Goal: Go to known website: Access a specific website the user already knows

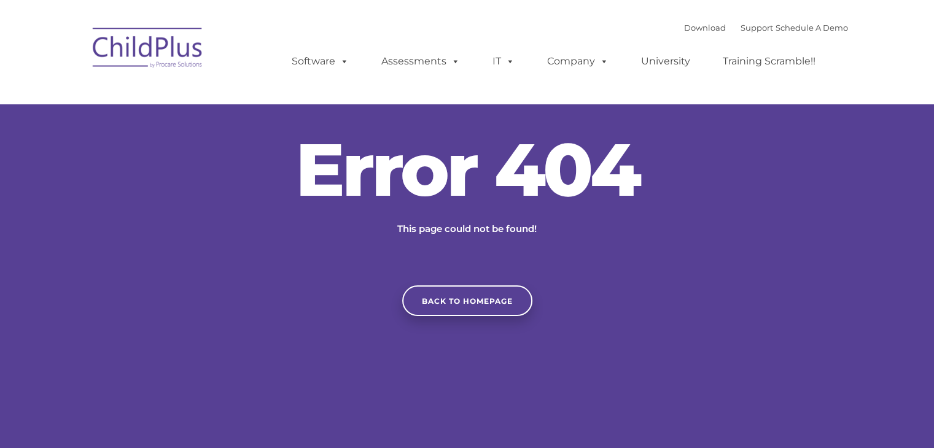
type input ""
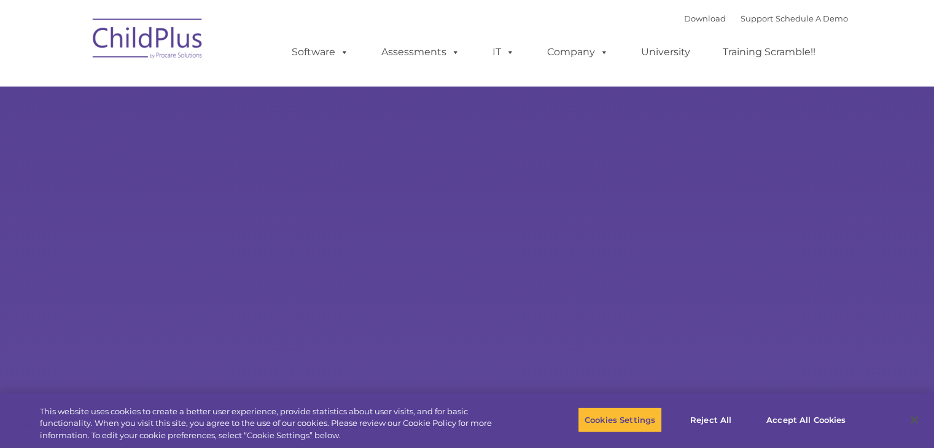
type input ""
select select "MEDIUM"
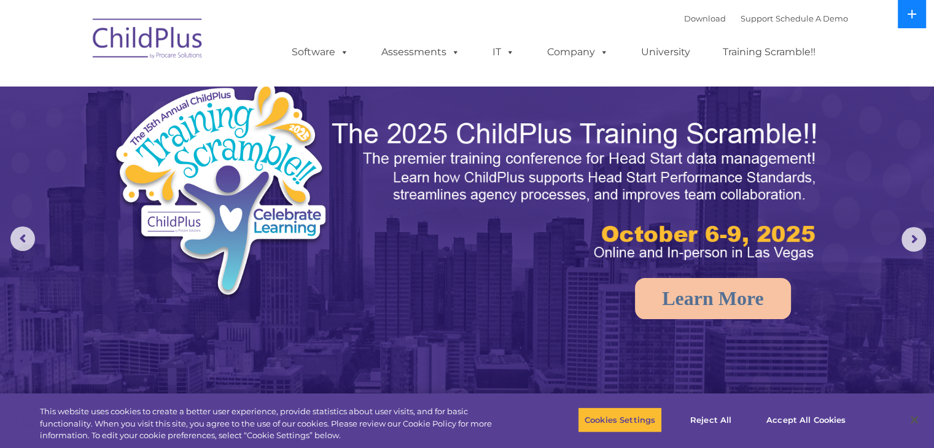
click at [906, 12] on button at bounding box center [911, 14] width 28 height 28
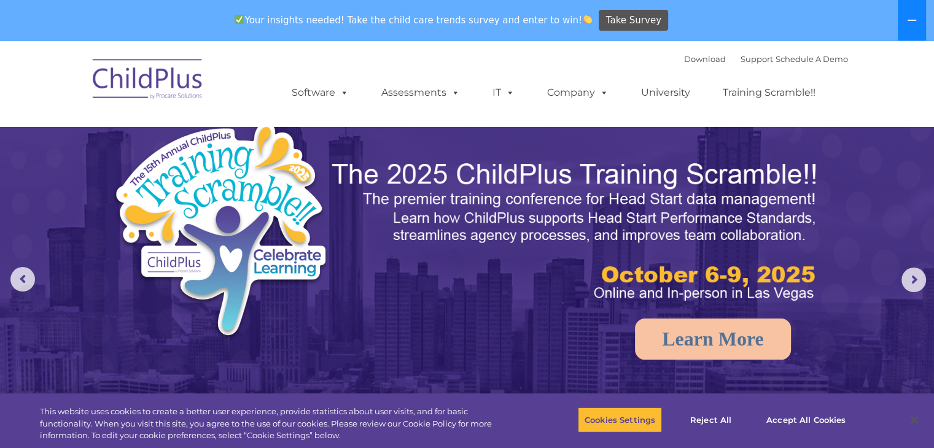
click at [906, 12] on button at bounding box center [911, 20] width 28 height 41
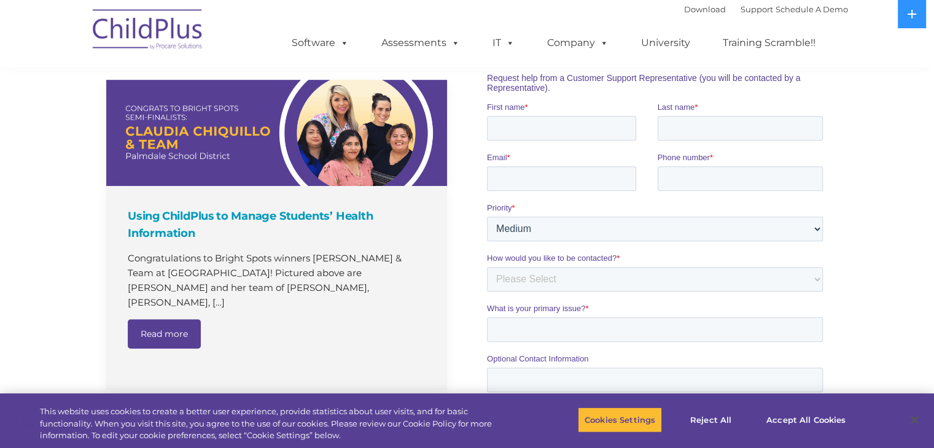
scroll to position [827, 0]
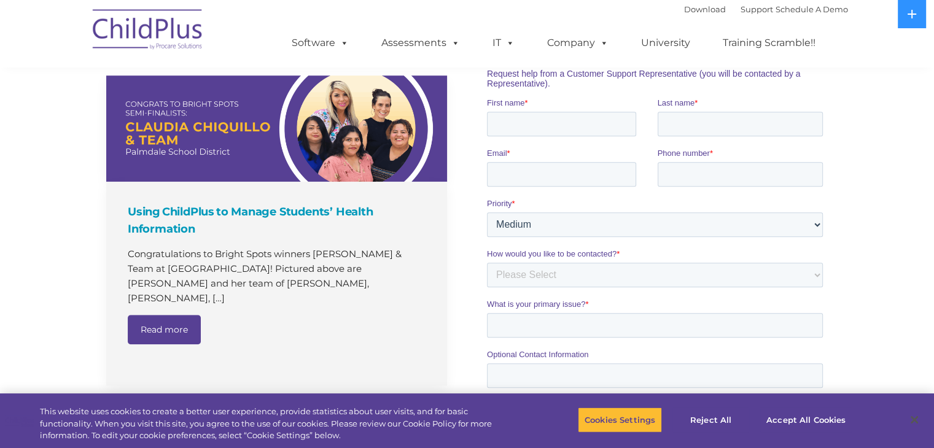
drag, startPoint x: 40, startPoint y: 266, endPoint x: 281, endPoint y: 72, distance: 309.4
click at [281, 72] on div "The Latest News Using ChildPlus to Manage Students’ Health Information Congratu…" at bounding box center [276, 233] width 341 height 408
